Goal: Task Accomplishment & Management: Use online tool/utility

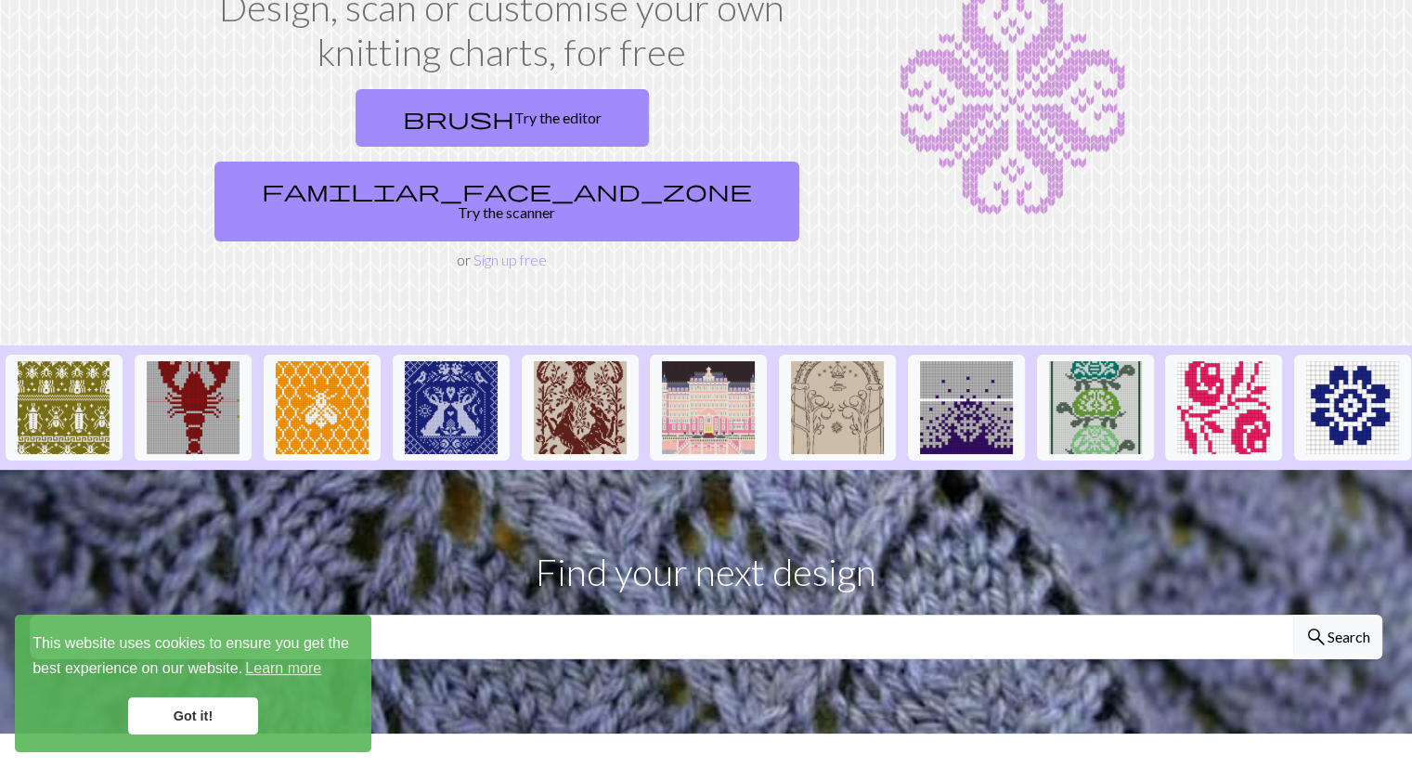
scroll to position [56, 0]
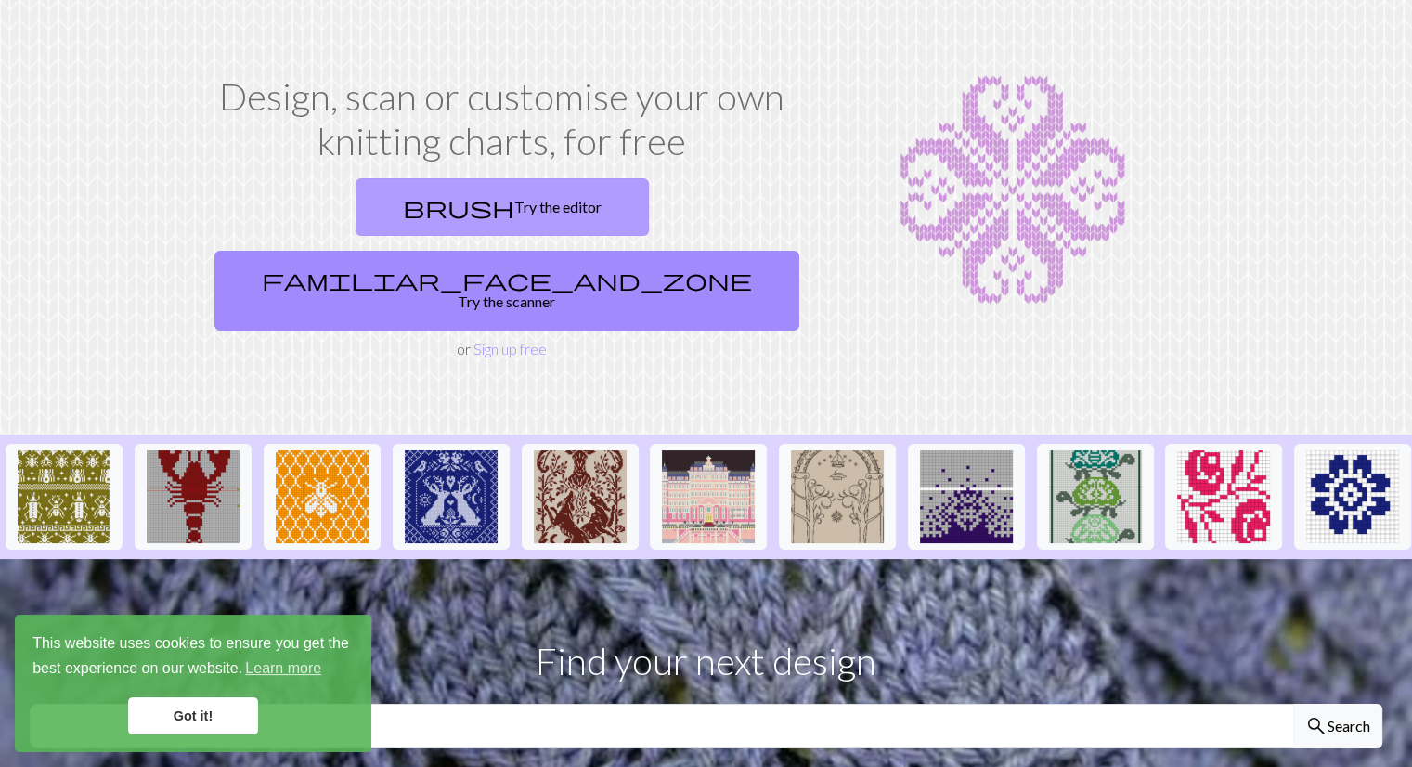
click at [362, 196] on link "brush Try the editor" at bounding box center [502, 207] width 293 height 58
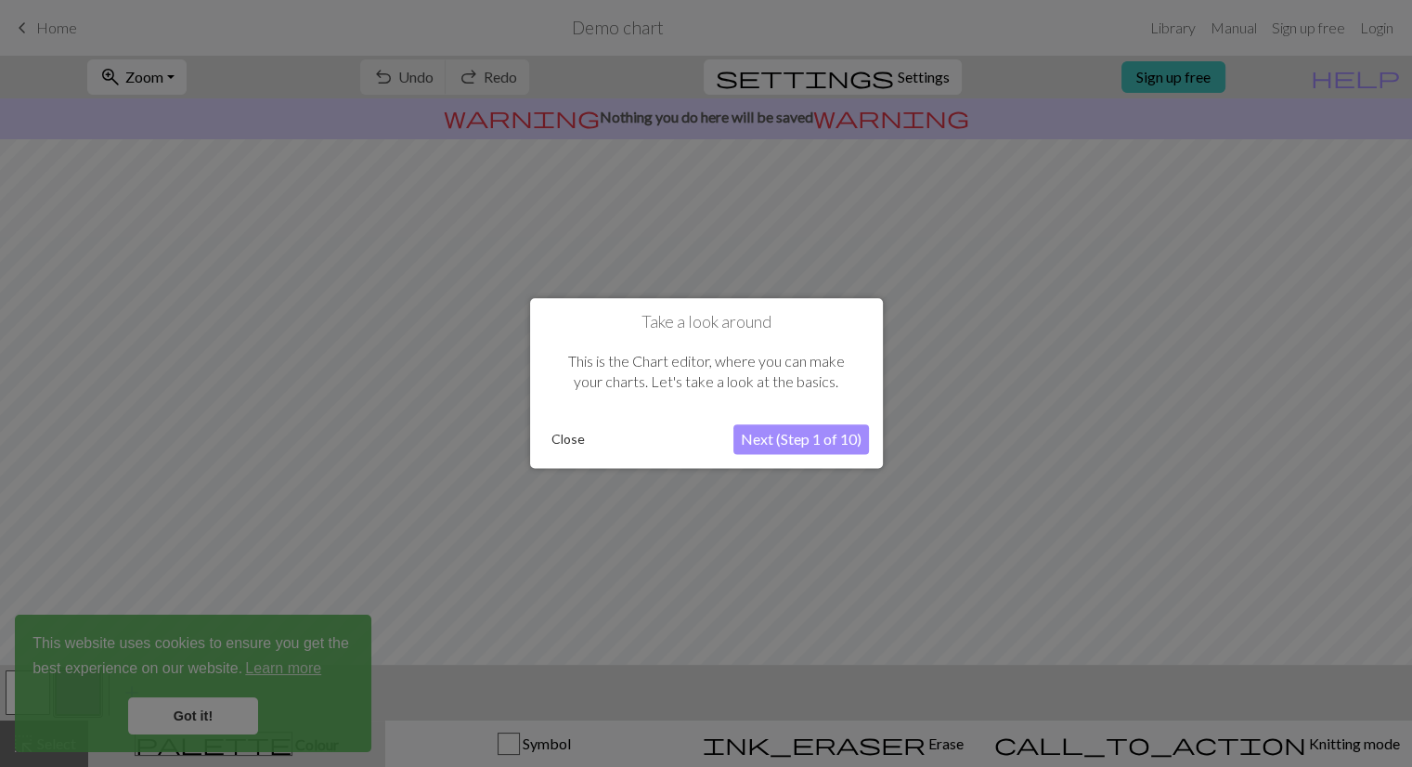
click at [555, 443] on button "Close" at bounding box center [568, 440] width 48 height 28
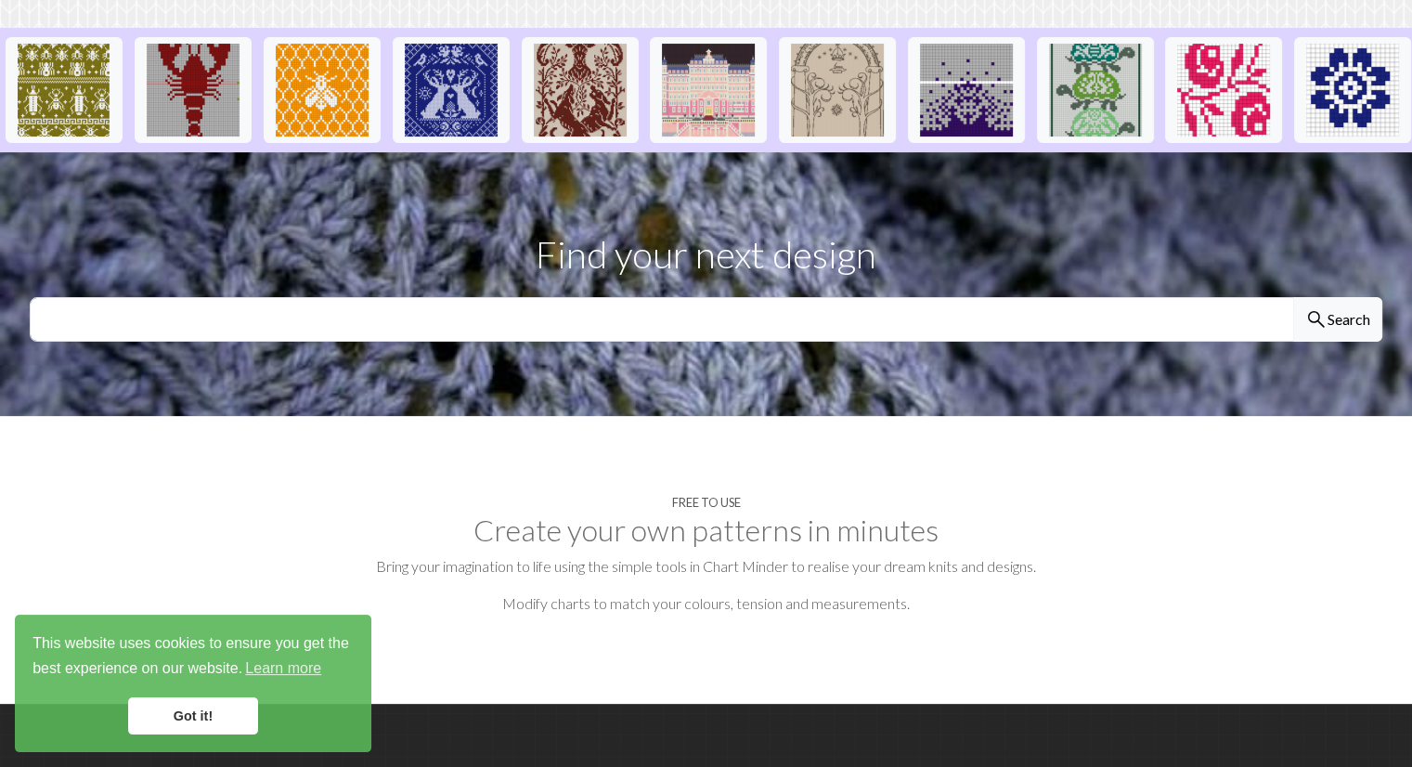
scroll to position [293, 0]
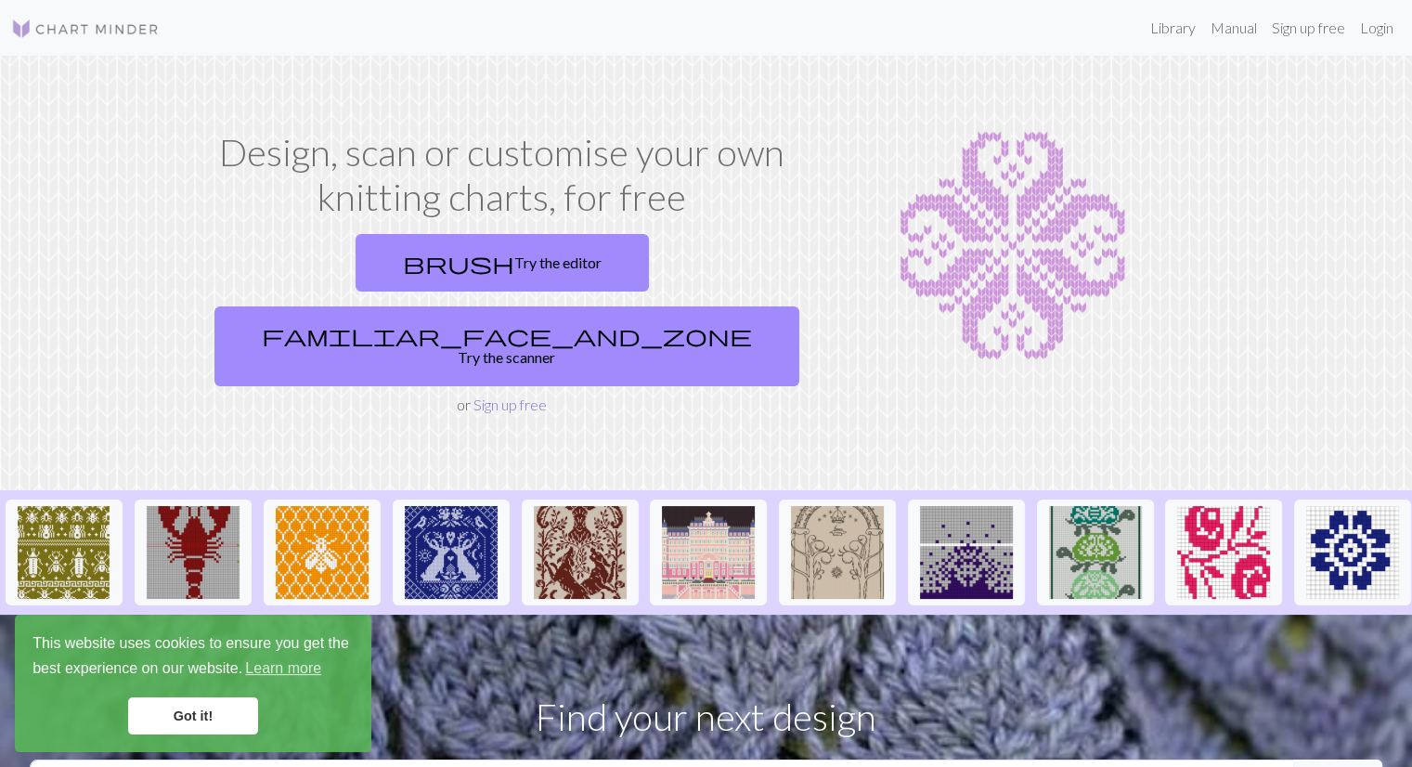
click at [492, 395] on link "Sign up free" at bounding box center [509, 404] width 73 height 18
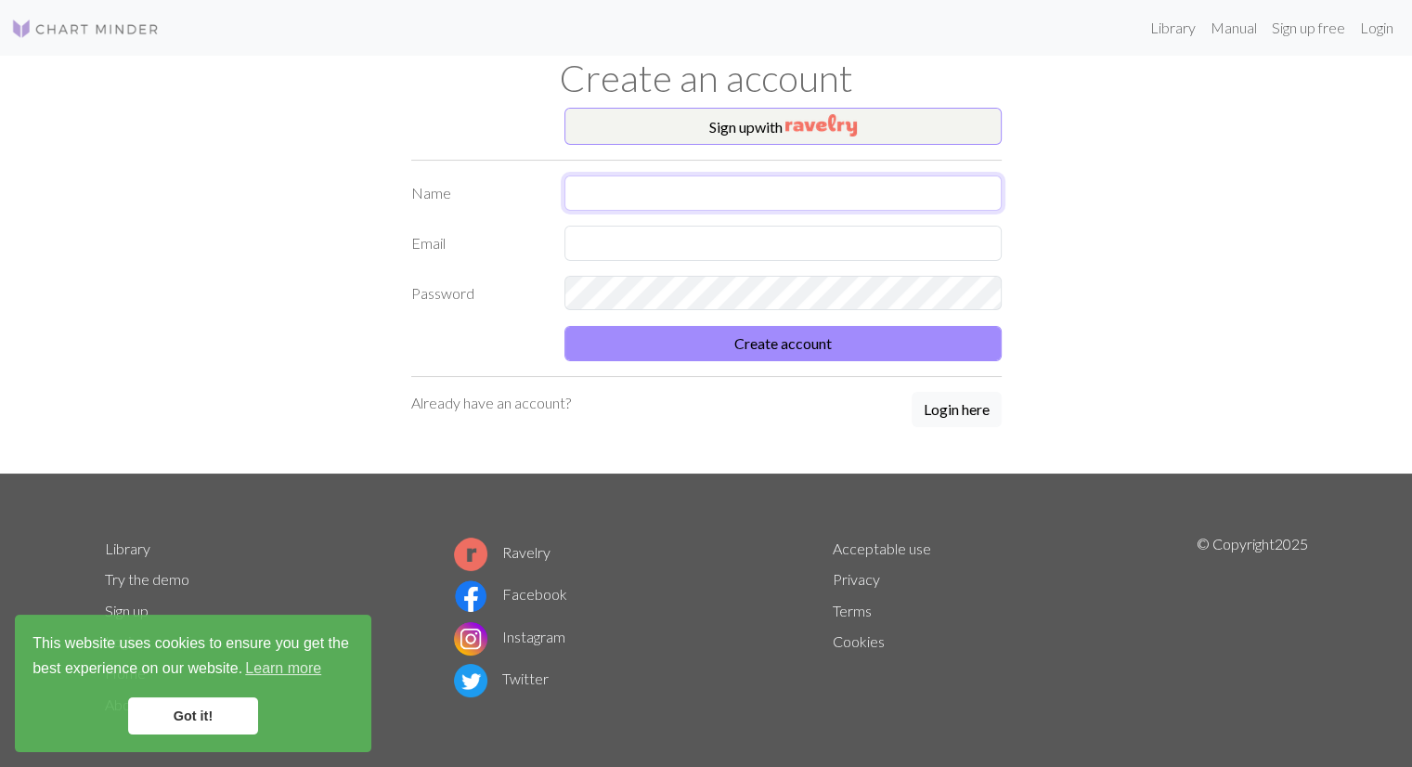
click at [644, 192] on input "text" at bounding box center [782, 192] width 437 height 35
type input "Maya"
click at [682, 226] on input "text" at bounding box center [782, 243] width 437 height 35
type input "[EMAIL_ADDRESS][DOMAIN_NAME]"
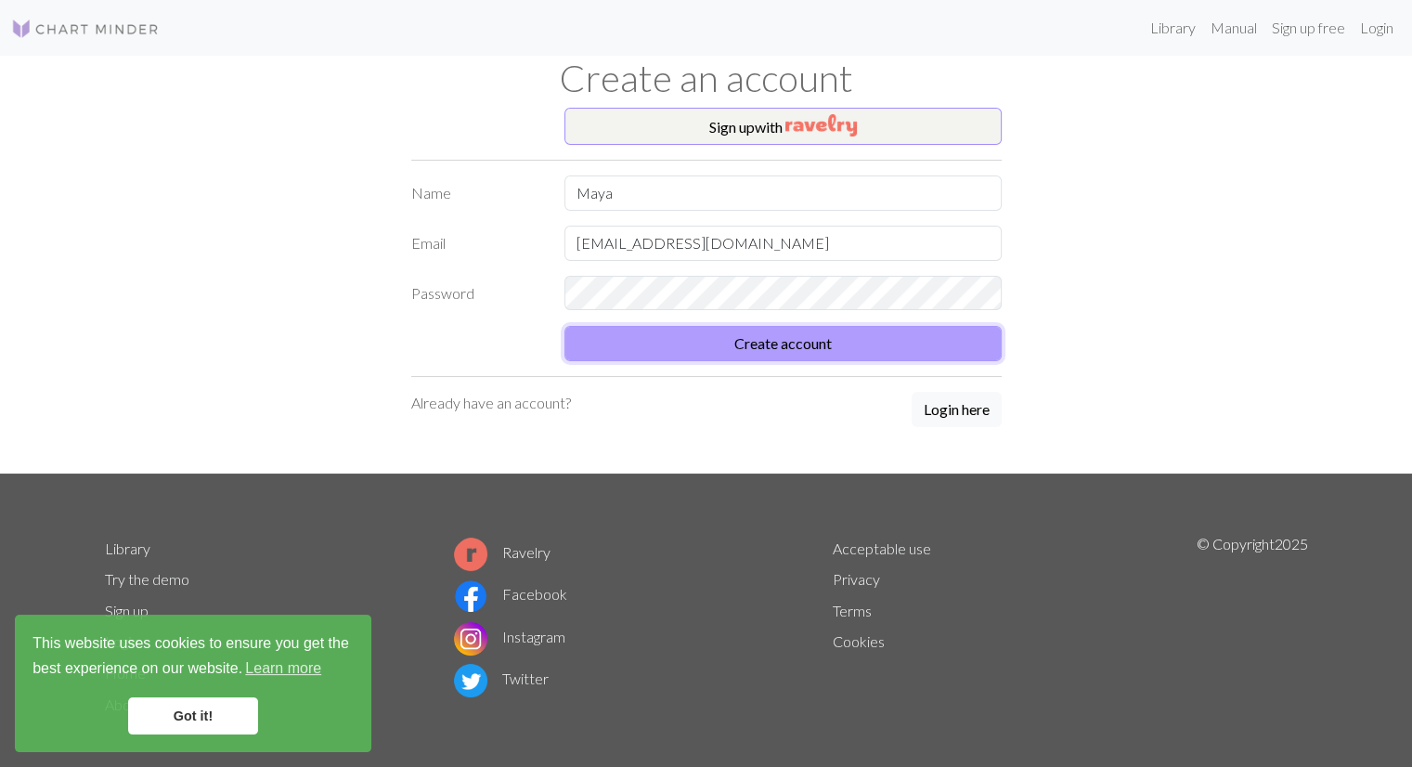
click at [722, 326] on button "Create account" at bounding box center [782, 343] width 437 height 35
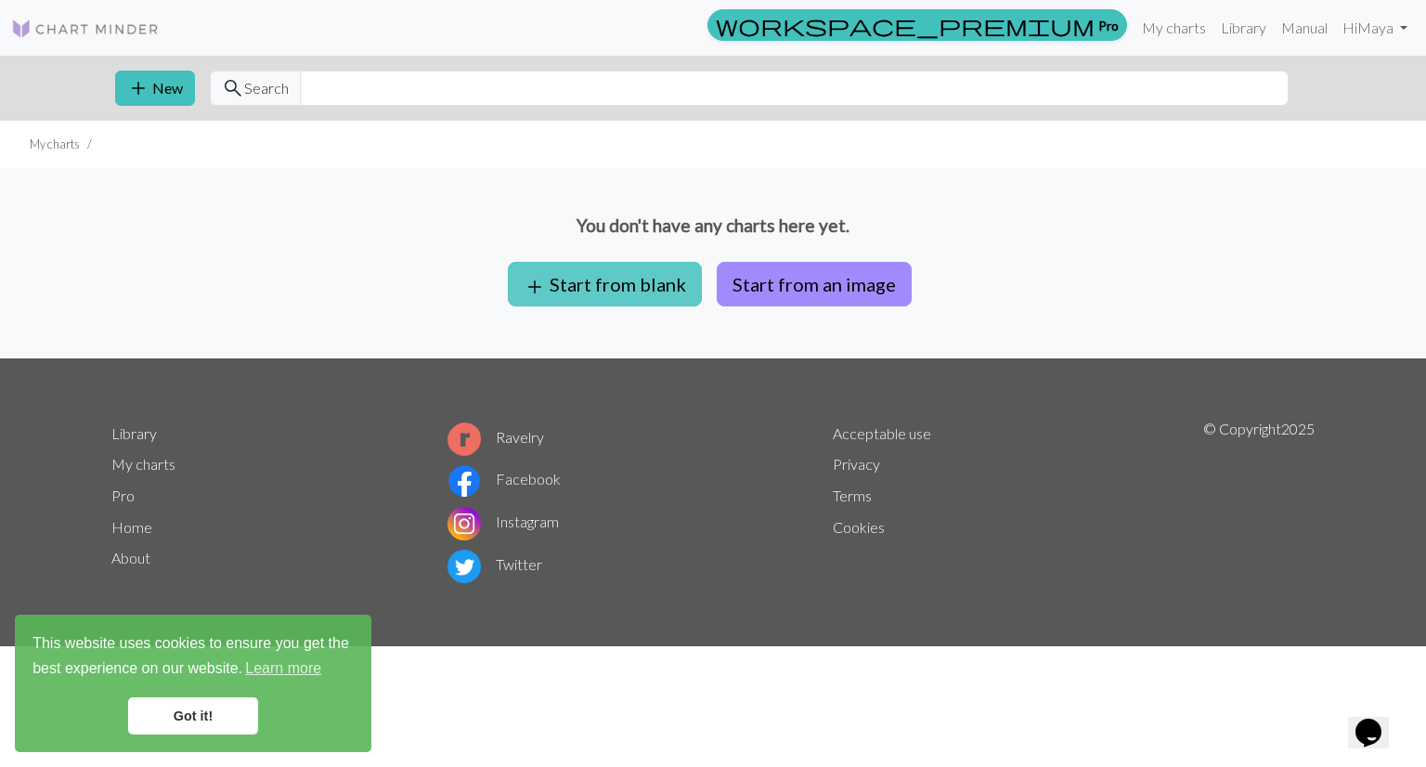
click at [620, 289] on button "add Start from blank" at bounding box center [605, 284] width 194 height 45
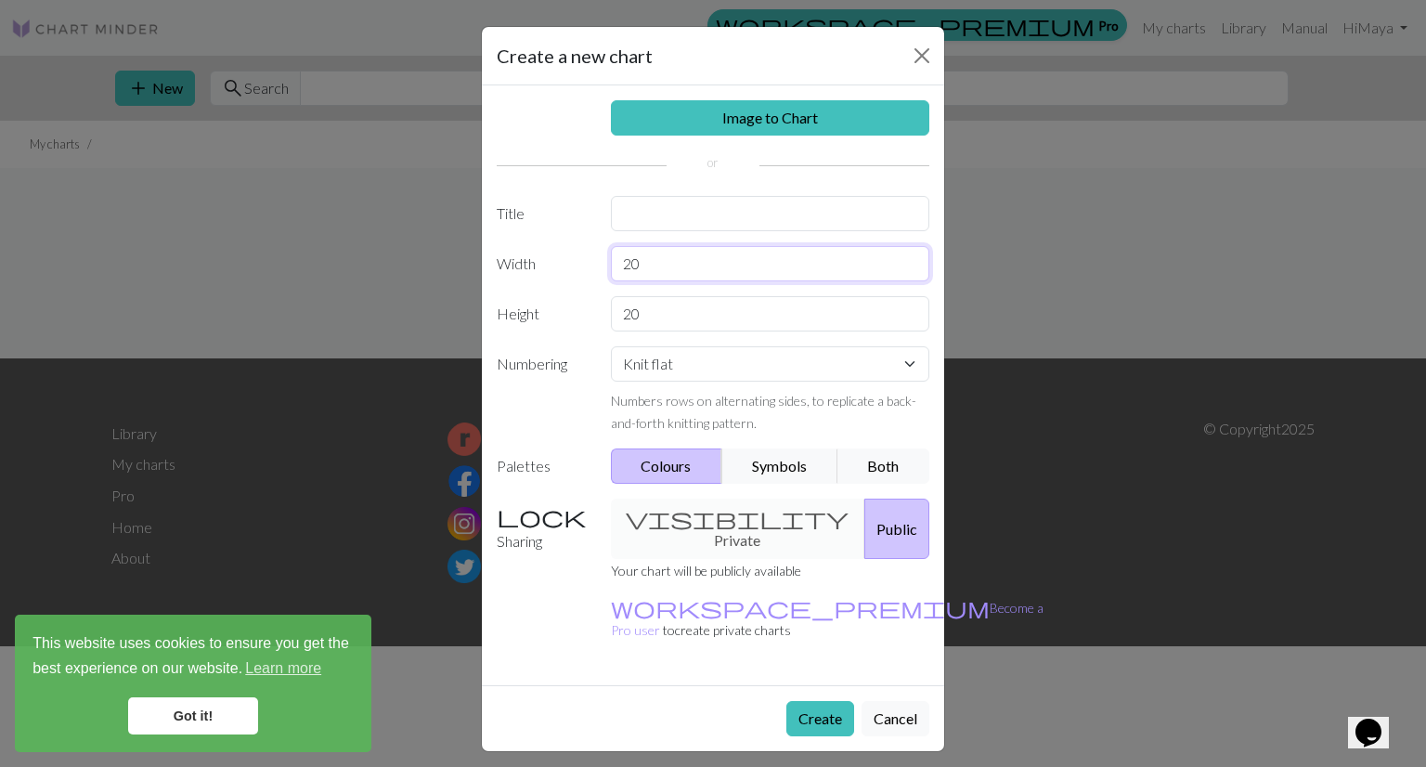
click at [655, 261] on input "20" at bounding box center [770, 263] width 319 height 35
type input "2"
type input "150"
click at [665, 309] on input "20" at bounding box center [770, 313] width 319 height 35
type input "2"
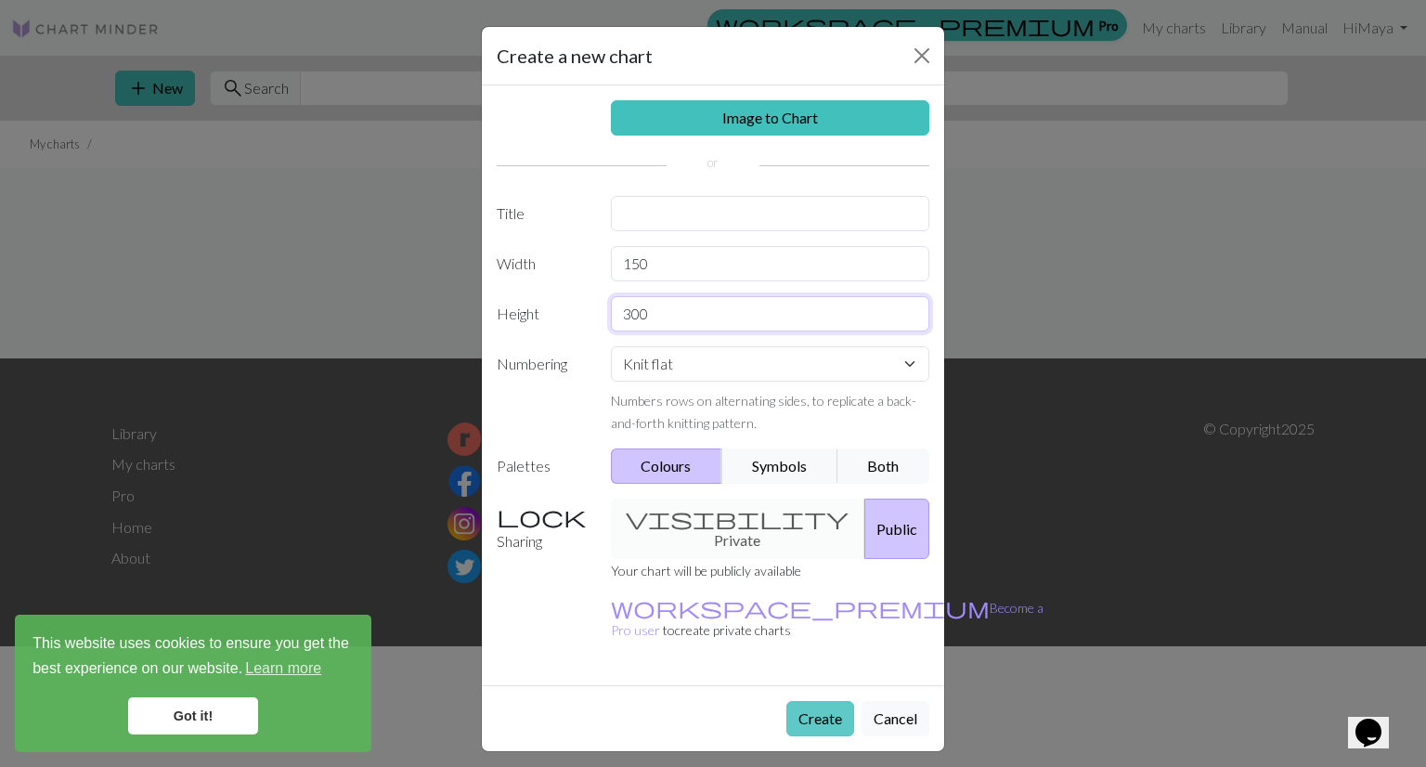
type input "300"
click at [823, 701] on button "Create" at bounding box center [820, 718] width 68 height 35
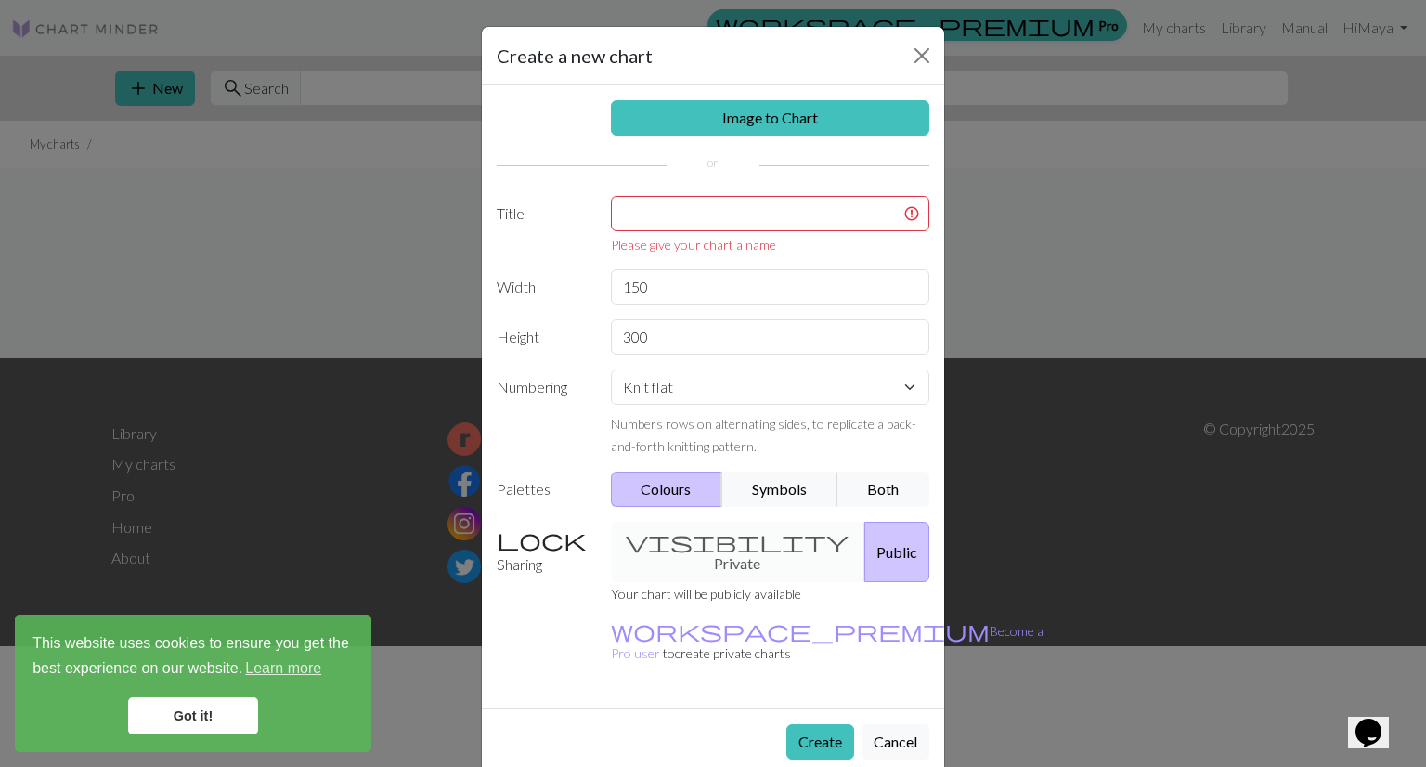
click at [692, 522] on div "visibility Private Public" at bounding box center [771, 552] width 342 height 60
click at [713, 543] on div "visibility Private Public" at bounding box center [771, 552] width 342 height 60
click at [698, 223] on input "text" at bounding box center [770, 213] width 319 height 35
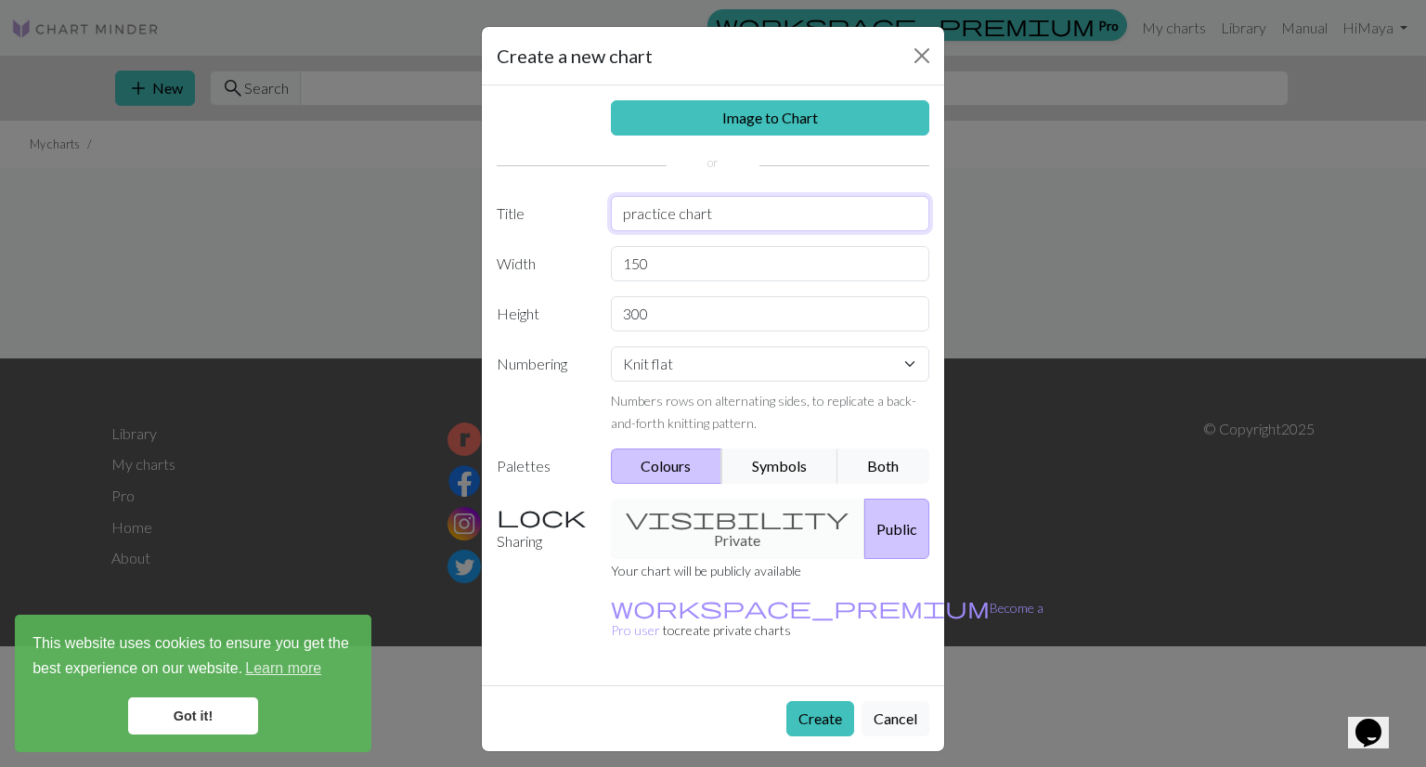
type input "practice chart"
click at [724, 521] on div "visibility Private Public" at bounding box center [771, 529] width 342 height 60
click at [733, 529] on div "visibility Private Public" at bounding box center [771, 529] width 342 height 60
click at [810, 692] on div "Create Cancel" at bounding box center [713, 718] width 462 height 66
click at [810, 701] on button "Create" at bounding box center [820, 718] width 68 height 35
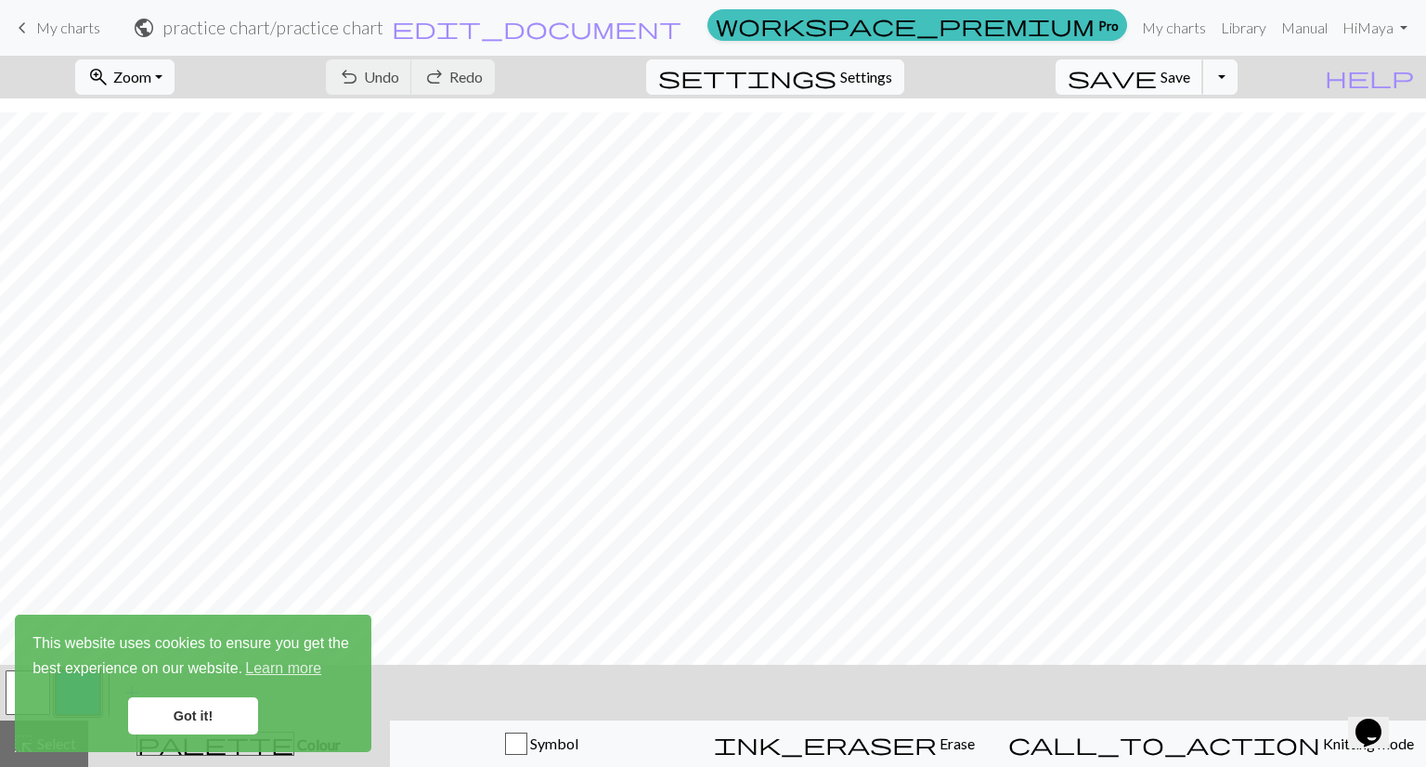
scroll to position [5101, 0]
click at [173, 721] on link "Got it!" at bounding box center [193, 715] width 130 height 37
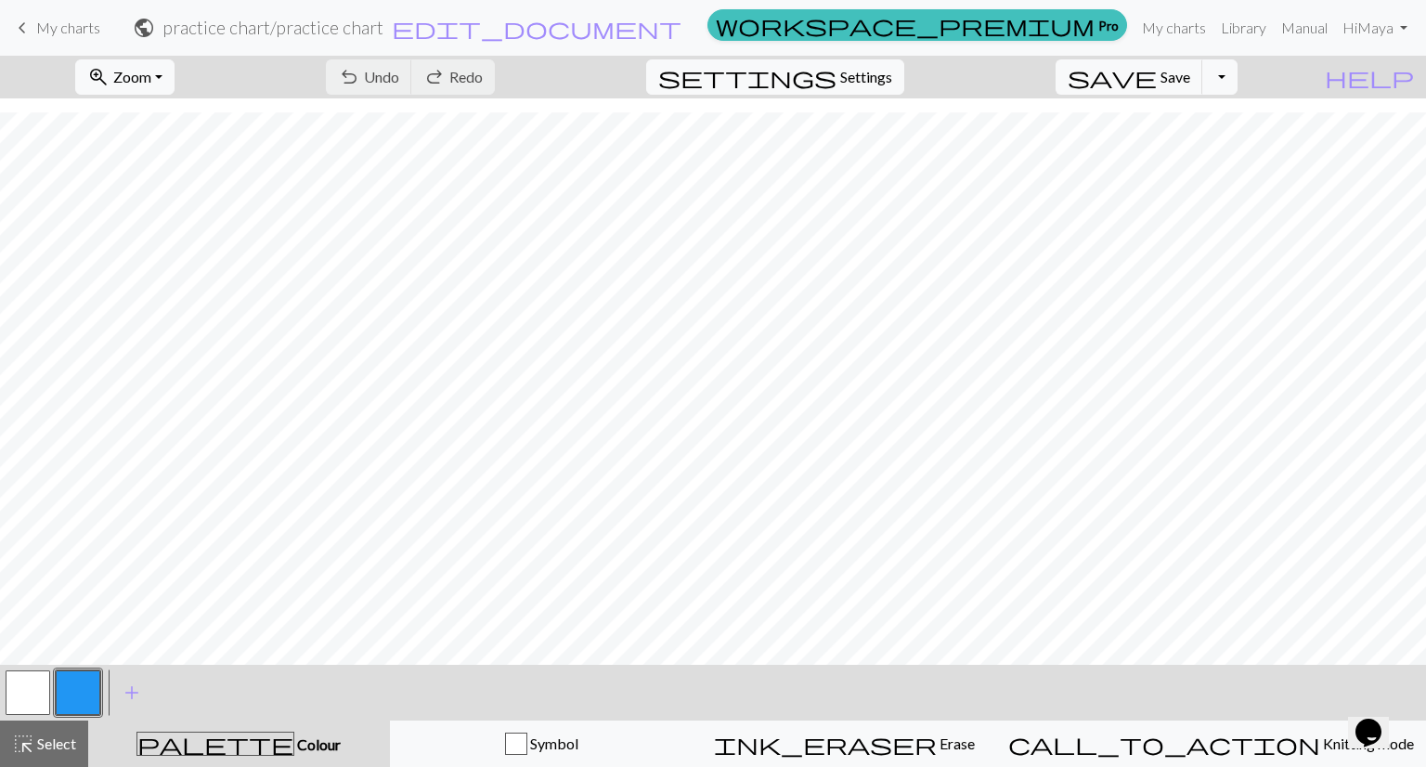
click at [173, 721] on body "This website uses cookies to ensure you get the best experience on our website.…" at bounding box center [713, 383] width 1426 height 767
click at [124, 684] on span "add" at bounding box center [132, 693] width 22 height 26
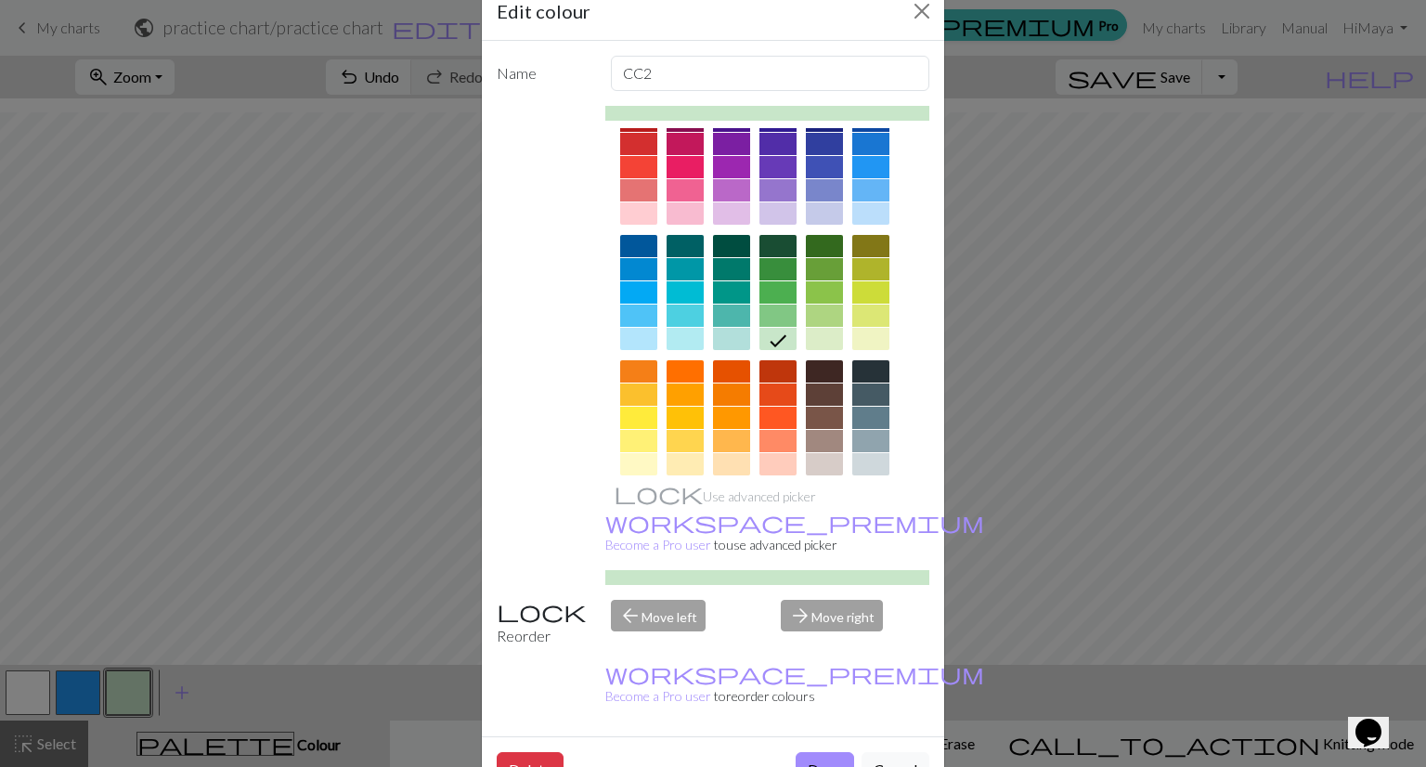
scroll to position [0, 0]
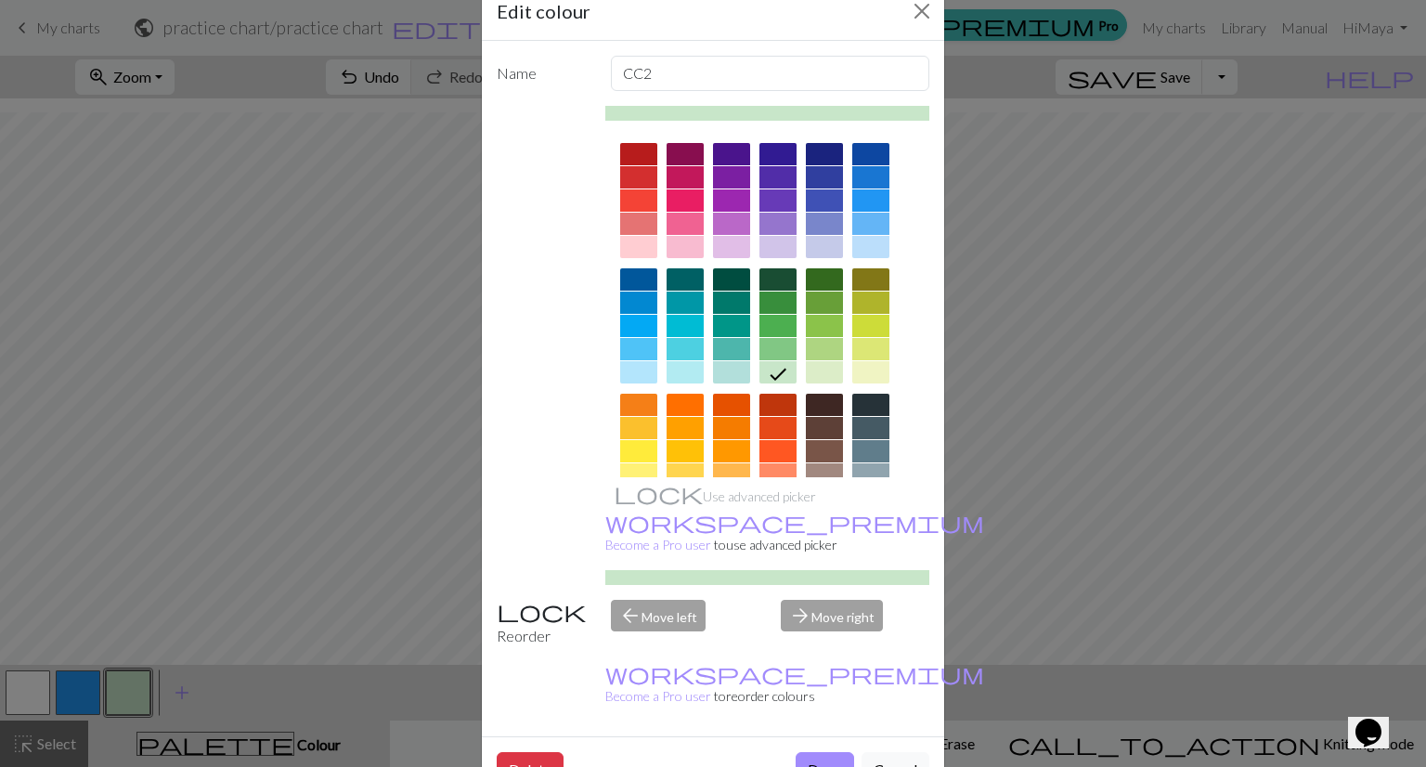
click at [768, 303] on div at bounding box center [777, 303] width 37 height 22
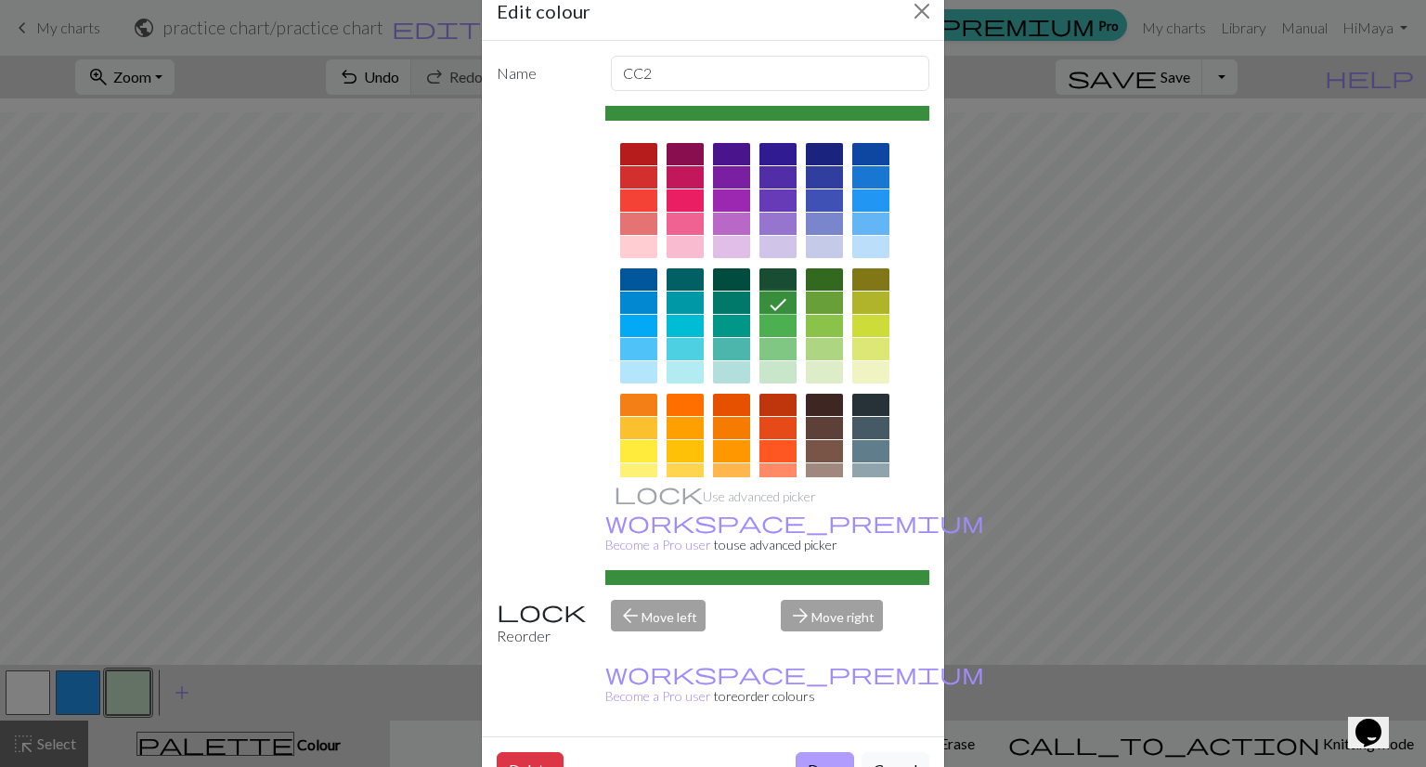
click at [817, 752] on button "Done" at bounding box center [825, 769] width 58 height 35
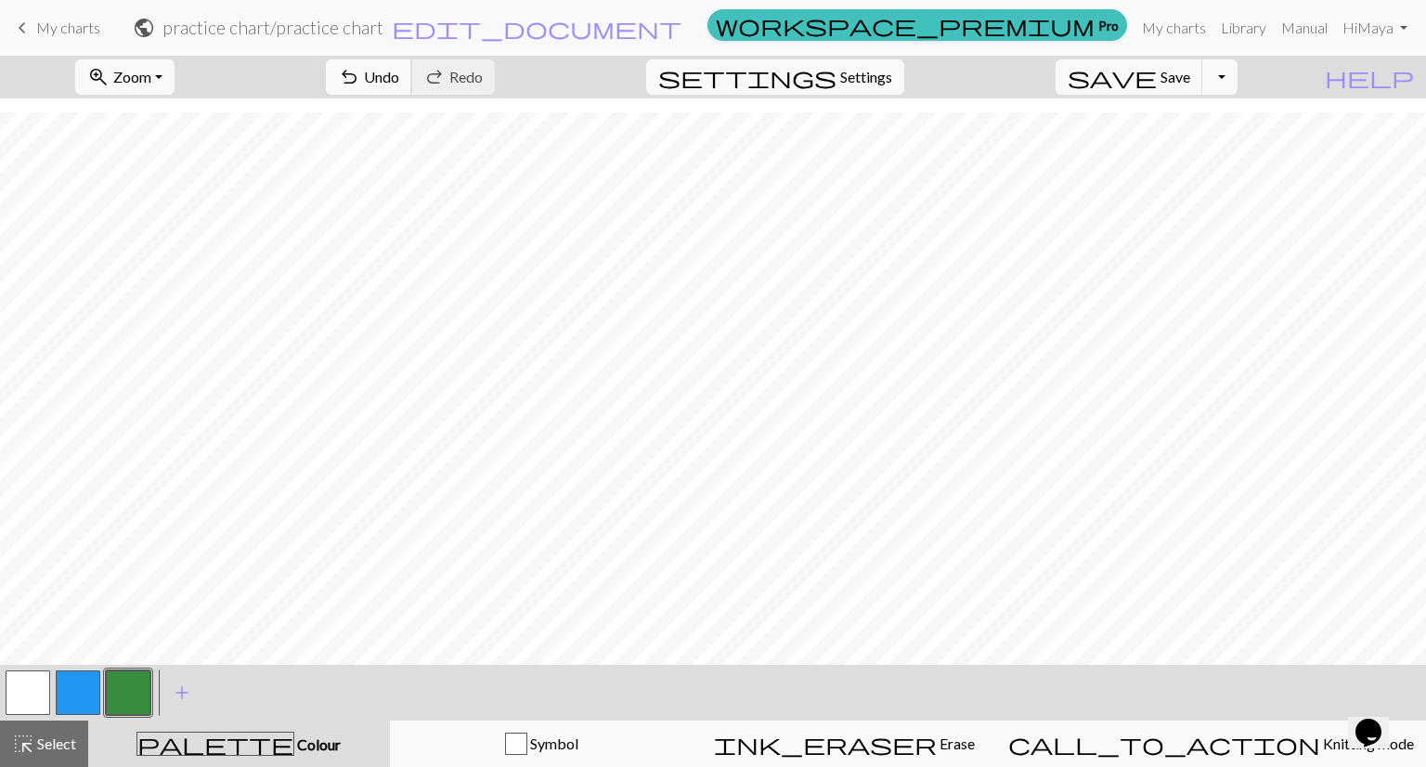
click at [412, 92] on button "undo Undo Undo" at bounding box center [369, 76] width 86 height 35
